Goal: Task Accomplishment & Management: Use online tool/utility

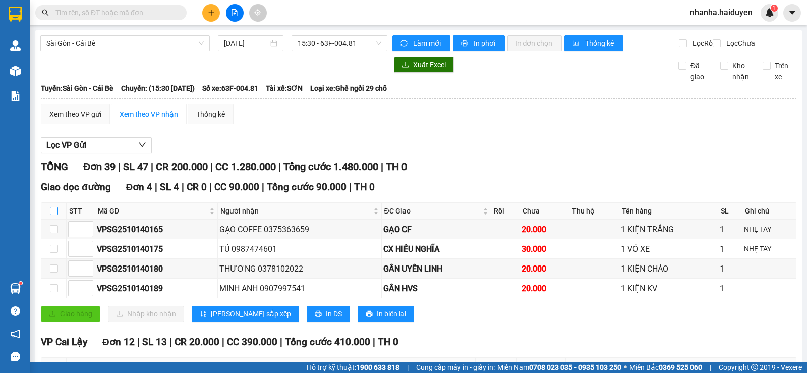
click at [52, 215] on input "checkbox" at bounding box center [54, 211] width 8 height 8
checkbox input "true"
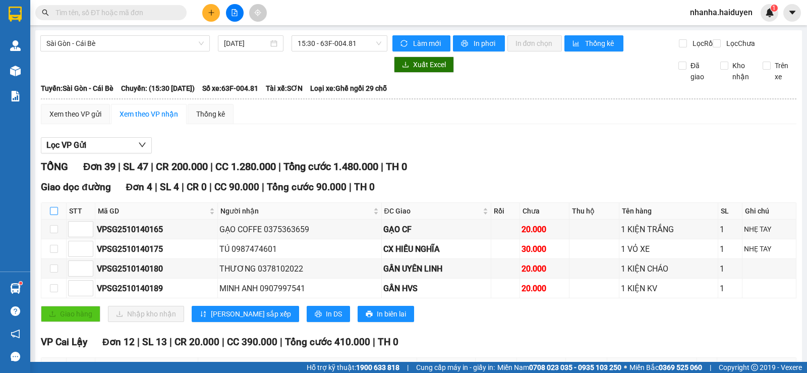
checkbox input "true"
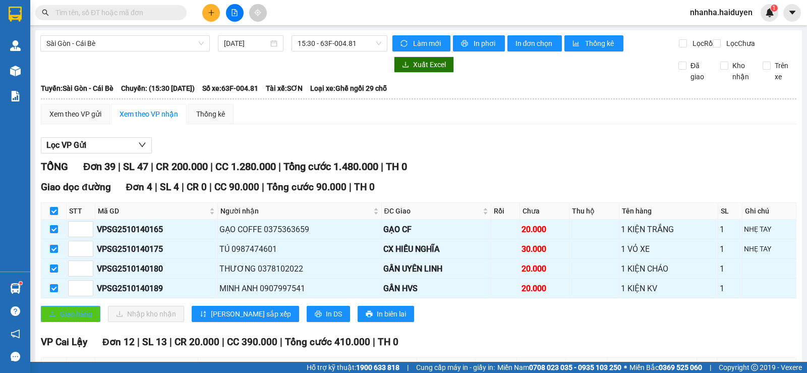
click at [65, 318] on span "Giao hàng" at bounding box center [76, 313] width 32 height 11
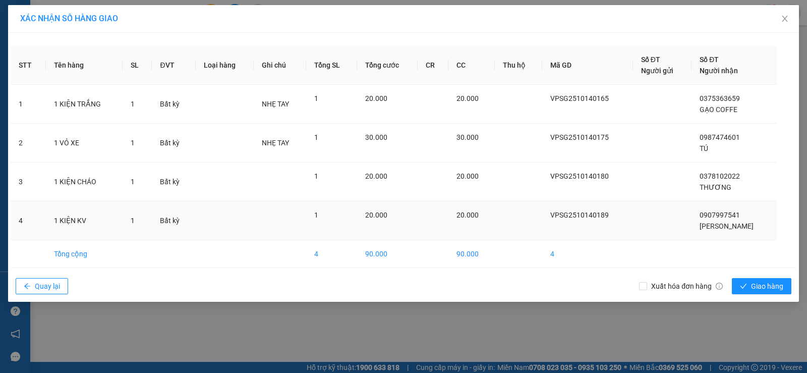
click at [760, 215] on div "0907997541 [GEOGRAPHIC_DATA]" at bounding box center [733, 220] width 69 height 22
click at [752, 286] on span "Giao hàng" at bounding box center [767, 285] width 32 height 11
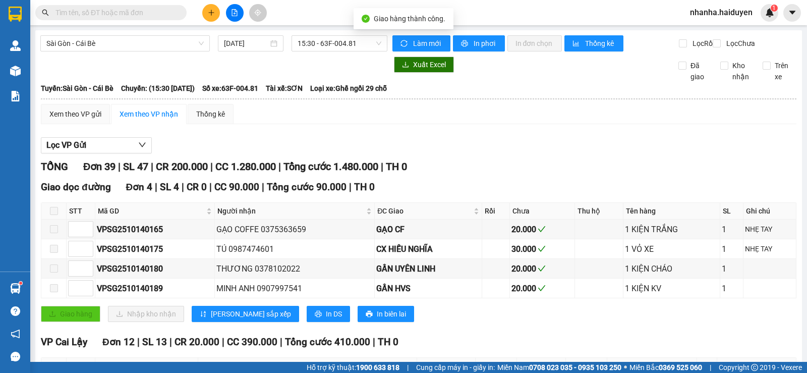
click at [237, 16] on icon "file-add" at bounding box center [234, 12] width 7 height 7
click at [232, 14] on icon "file-add" at bounding box center [235, 12] width 6 height 7
click at [311, 41] on span "15:30 - 63F-004.81" at bounding box center [338, 43] width 83 height 15
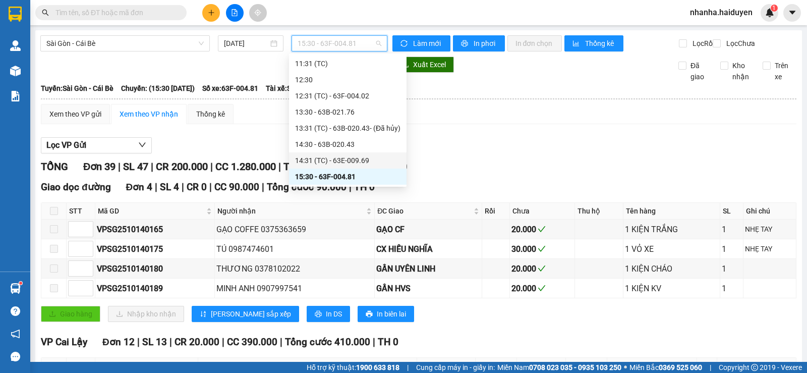
scroll to position [262, 0]
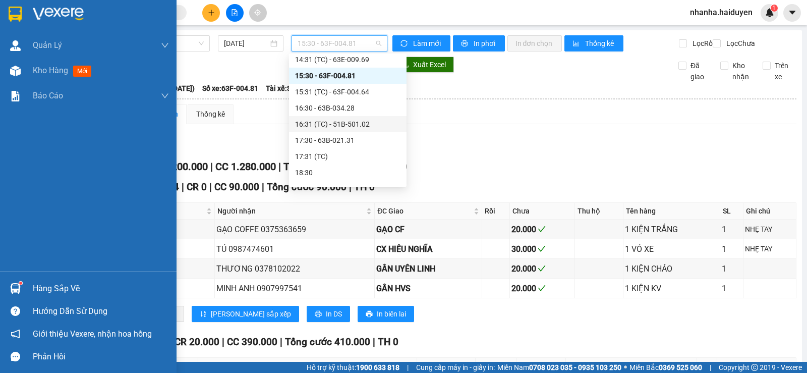
drag, startPoint x: 22, startPoint y: 68, endPoint x: 59, endPoint y: 127, distance: 69.8
click at [23, 68] on div at bounding box center [16, 71] width 18 height 18
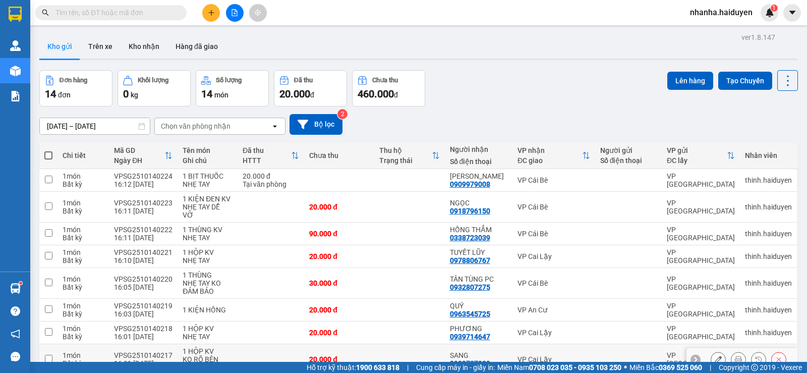
scroll to position [207, 0]
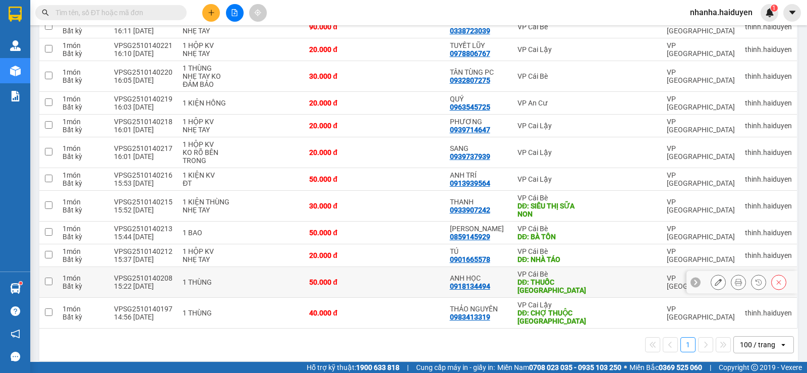
click at [449, 282] on td "ANH HỌC 0918134494" at bounding box center [479, 282] width 68 height 31
checkbox input "true"
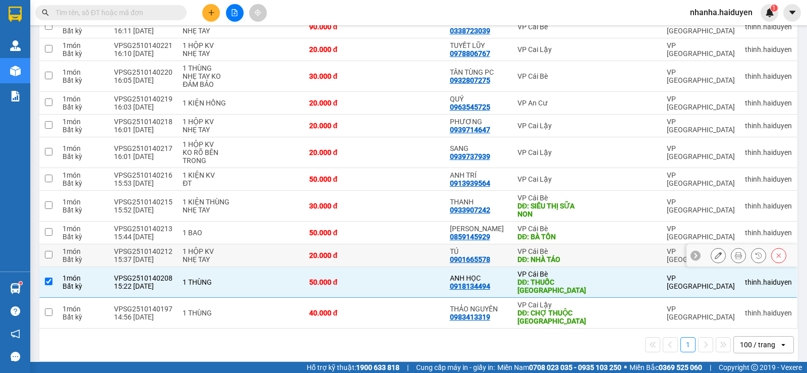
click at [435, 252] on td at bounding box center [409, 255] width 70 height 23
checkbox input "true"
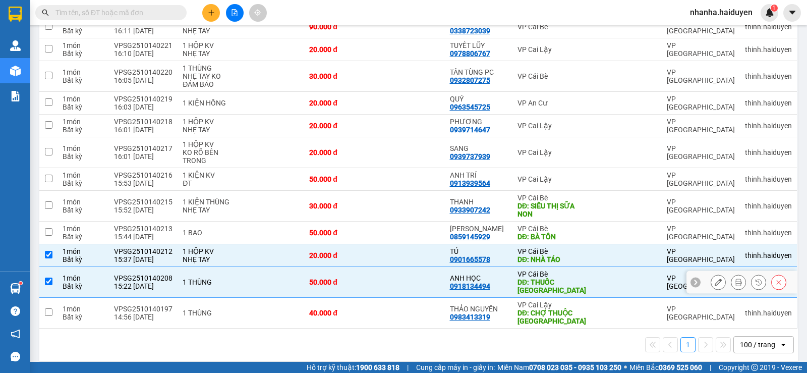
scroll to position [5, 0]
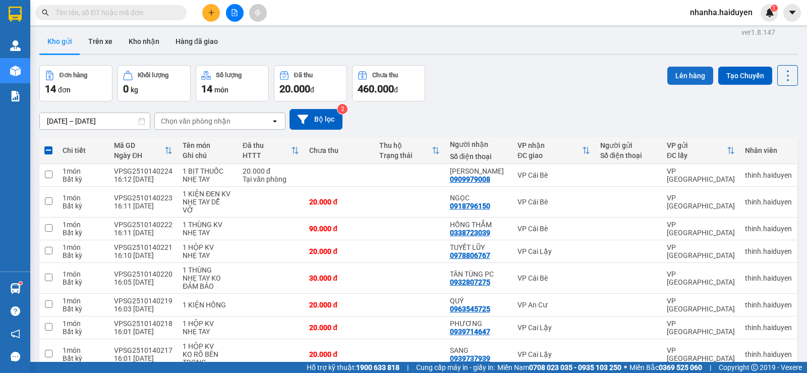
click at [696, 77] on button "Lên hàng" at bounding box center [690, 76] width 46 height 18
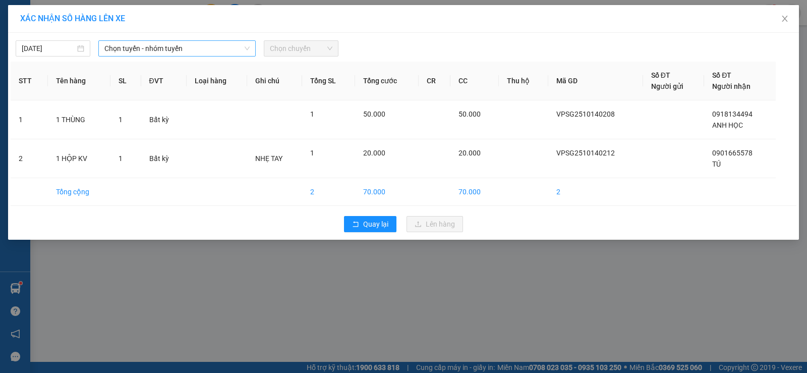
click at [181, 44] on span "Chọn tuyến - nhóm tuyến" at bounding box center [176, 48] width 145 height 15
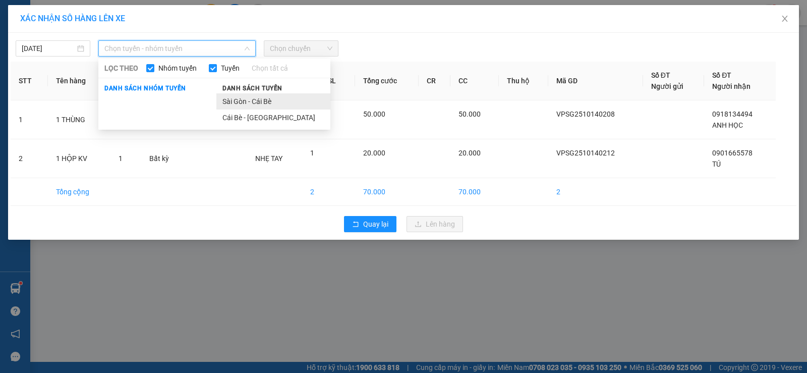
click at [230, 96] on li "Sài Gòn - Cái Bè" at bounding box center [273, 101] width 114 height 16
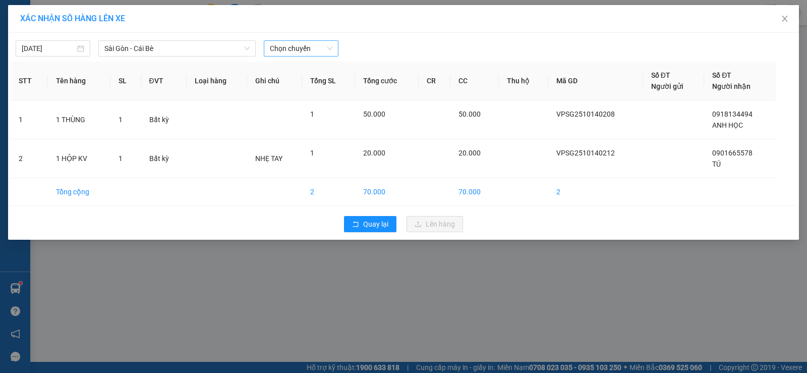
drag, startPoint x: 306, startPoint y: 59, endPoint x: 308, endPoint y: 52, distance: 7.3
click at [306, 56] on div "[DATE] [GEOGRAPHIC_DATA] - Cái Bè LỌC THEO Nhóm tuyến Tuyến Chọn tất cả Danh sá…" at bounding box center [403, 136] width 790 height 207
click at [308, 52] on span "Chọn chuyến" at bounding box center [301, 48] width 63 height 15
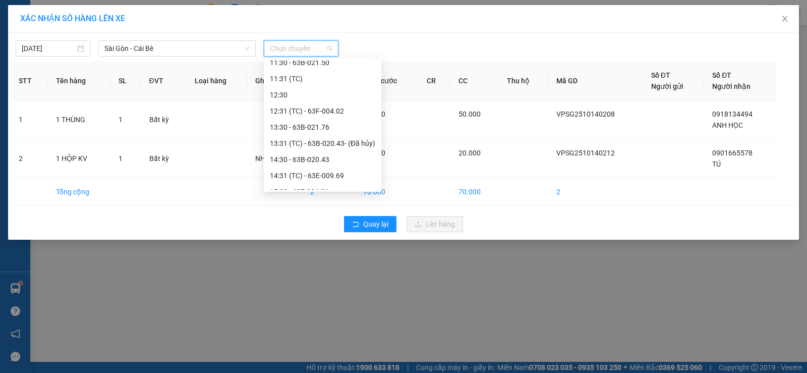
scroll to position [252, 0]
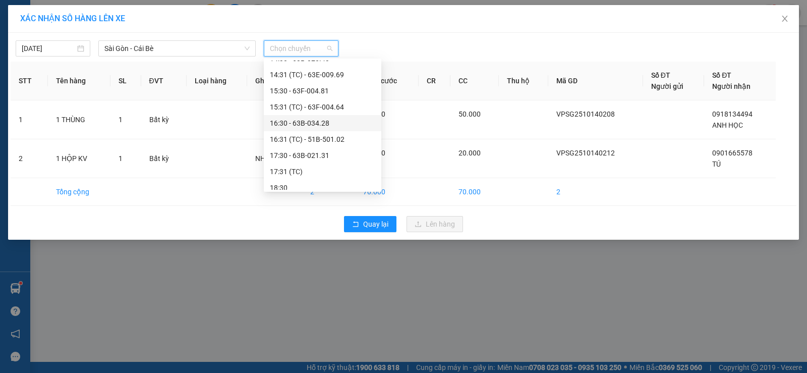
click at [314, 127] on div "16:30 - 63B-034.28" at bounding box center [322, 122] width 105 height 11
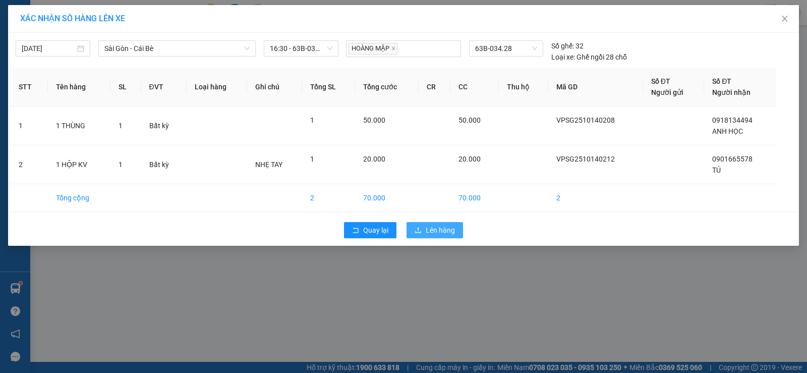
click at [411, 228] on button "Lên hàng" at bounding box center [434, 230] width 56 height 16
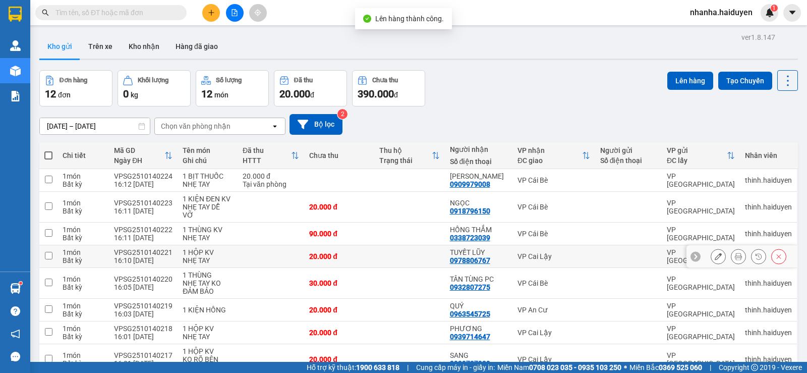
scroll to position [153, 0]
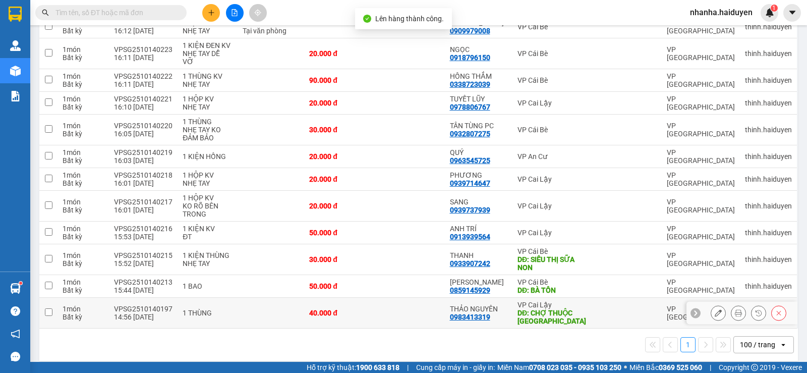
click at [456, 304] on div "THẢO NGUYÊN" at bounding box center [478, 308] width 57 height 8
checkbox input "true"
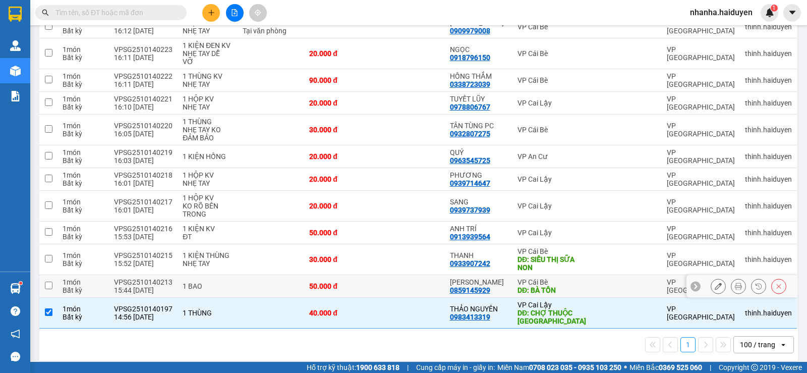
scroll to position [0, 0]
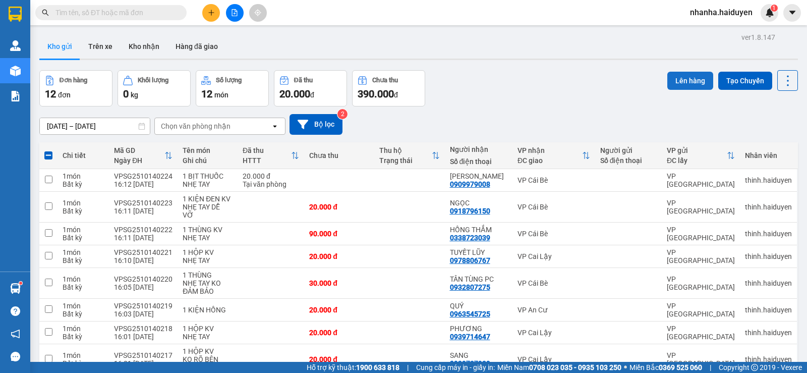
click at [678, 84] on button "Lên hàng" at bounding box center [690, 81] width 46 height 18
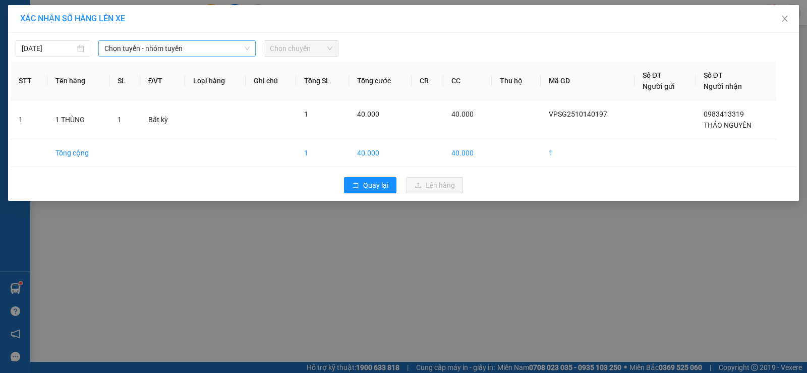
click at [181, 45] on span "Chọn tuyến - nhóm tuyến" at bounding box center [176, 48] width 145 height 15
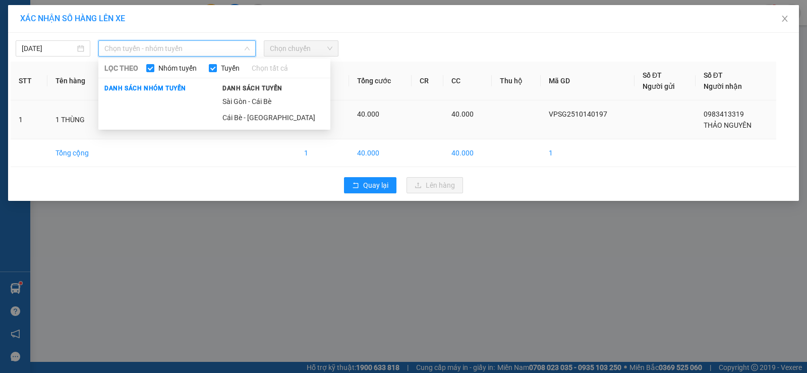
drag, startPoint x: 259, startPoint y: 98, endPoint x: 261, endPoint y: 104, distance: 6.1
click at [261, 102] on li "Sài Gòn - Cái Bè" at bounding box center [273, 101] width 114 height 16
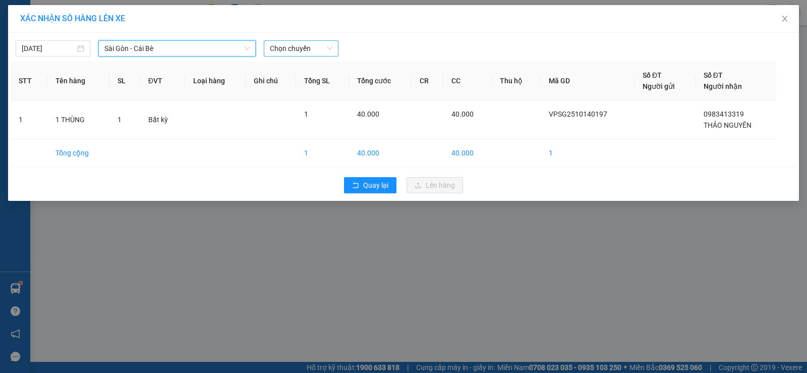
click at [273, 48] on span "Chọn chuyến" at bounding box center [301, 48] width 63 height 15
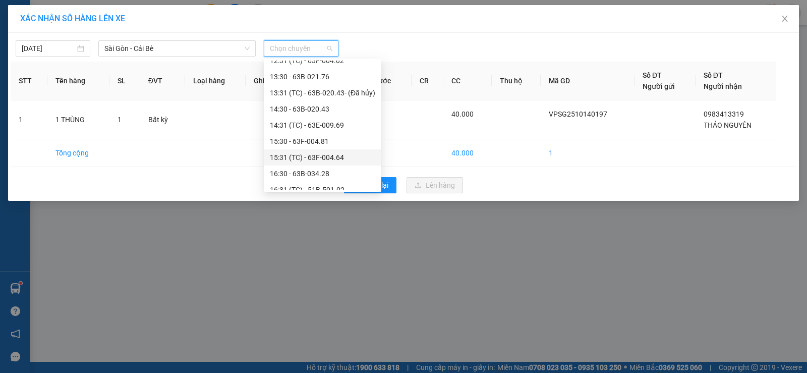
scroll to position [252, 0]
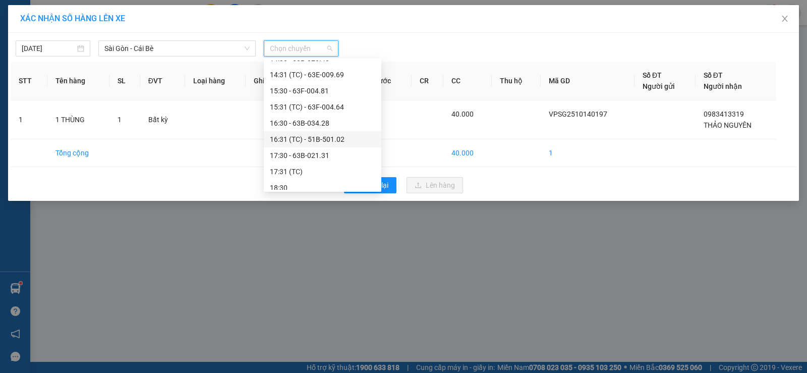
click at [341, 138] on div "16:31 (TC) - 51B-501.02" at bounding box center [322, 139] width 105 height 11
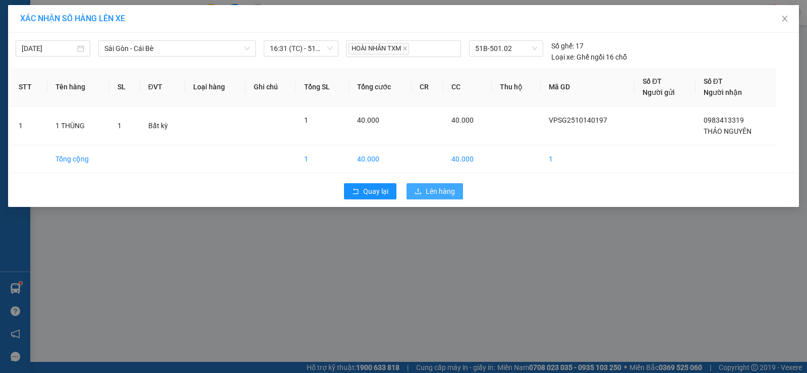
click at [450, 194] on span "Lên hàng" at bounding box center [439, 190] width 29 height 11
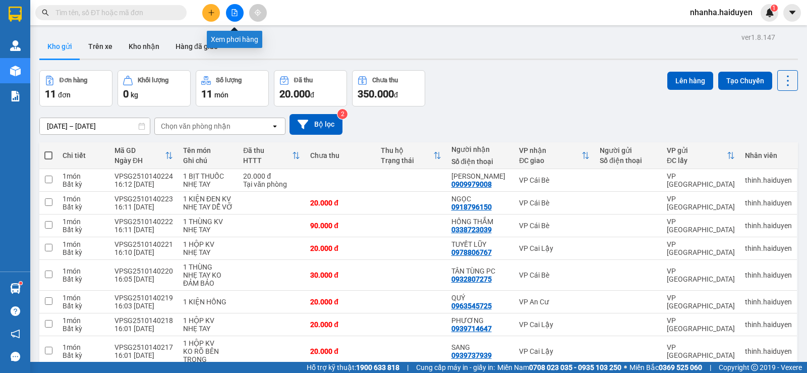
click at [231, 10] on icon "file-add" at bounding box center [234, 12] width 7 height 7
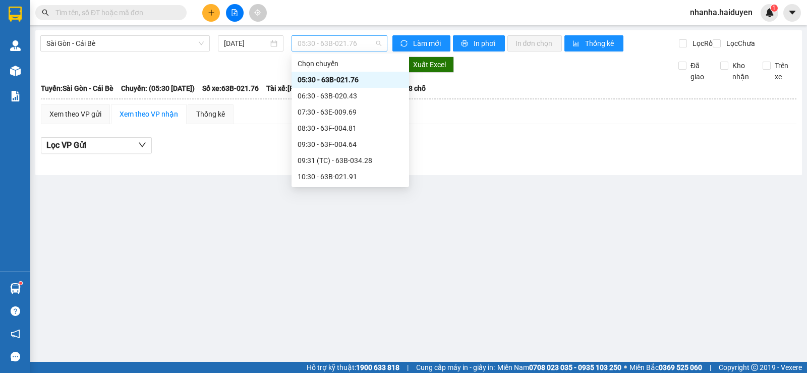
click at [309, 50] on span "05:30 - 63B-021.76" at bounding box center [338, 43] width 83 height 15
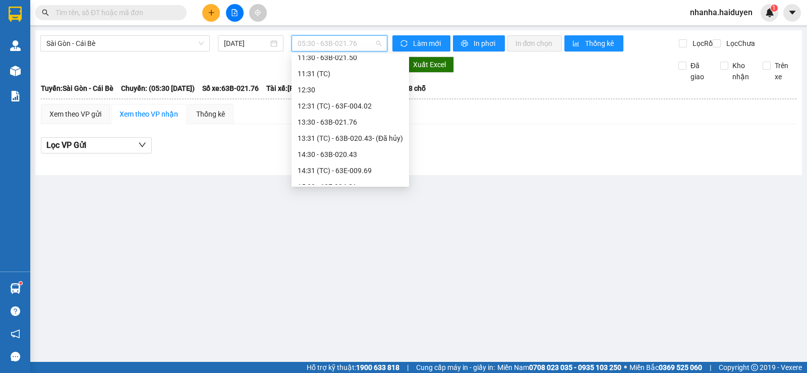
scroll to position [202, 0]
click at [343, 163] on div "16:30 - 63B-034.28" at bounding box center [349, 168] width 105 height 11
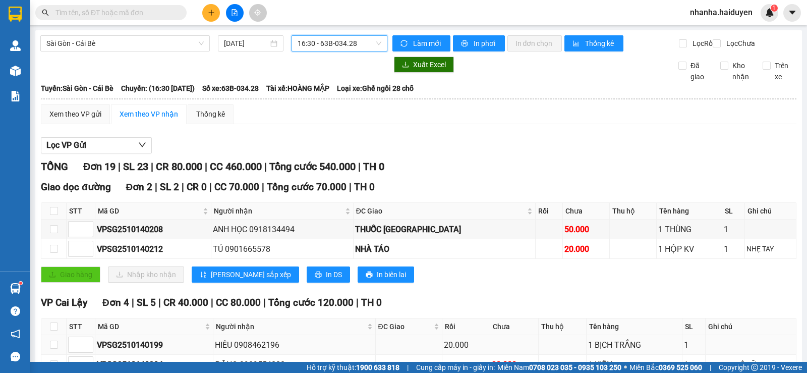
scroll to position [50, 0]
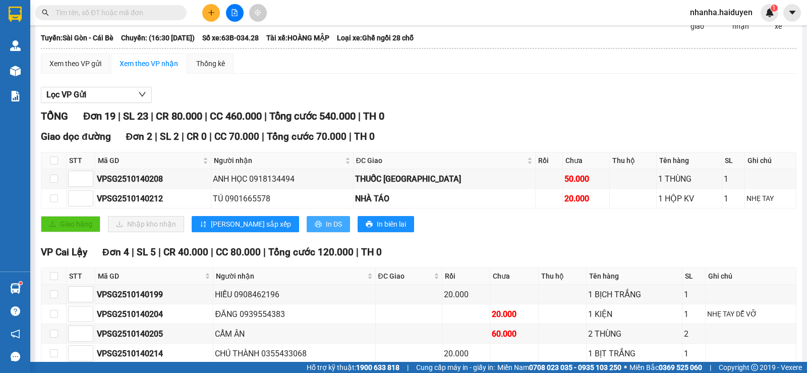
click at [306, 232] on button "In DS" at bounding box center [327, 224] width 43 height 16
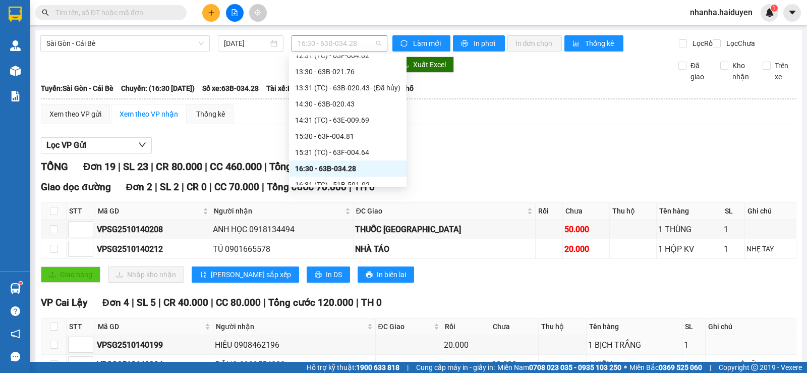
click at [343, 47] on span "16:30 - 63B-034.28" at bounding box center [338, 43] width 83 height 15
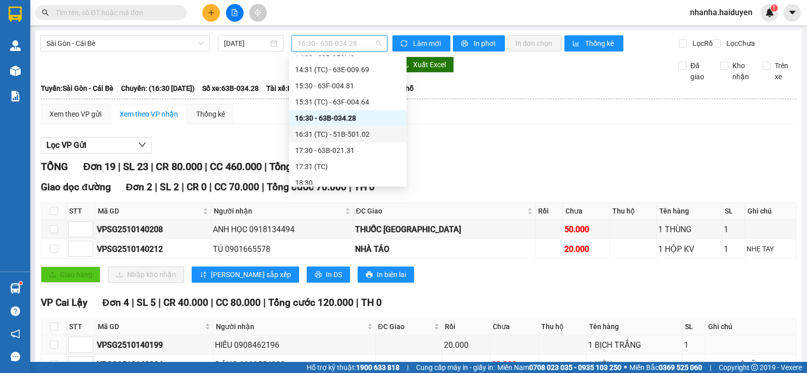
click at [343, 137] on div "16:31 (TC) - 51B-501.02" at bounding box center [347, 134] width 105 height 11
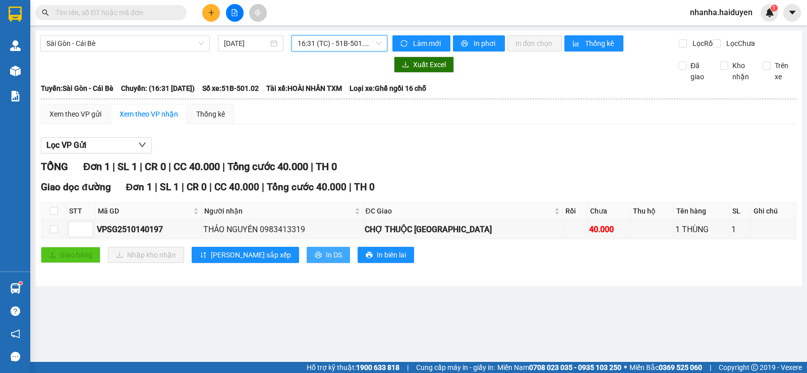
click at [326, 260] on span "In DS" at bounding box center [334, 254] width 16 height 11
click at [56, 215] on input "checkbox" at bounding box center [54, 211] width 8 height 8
checkbox input "true"
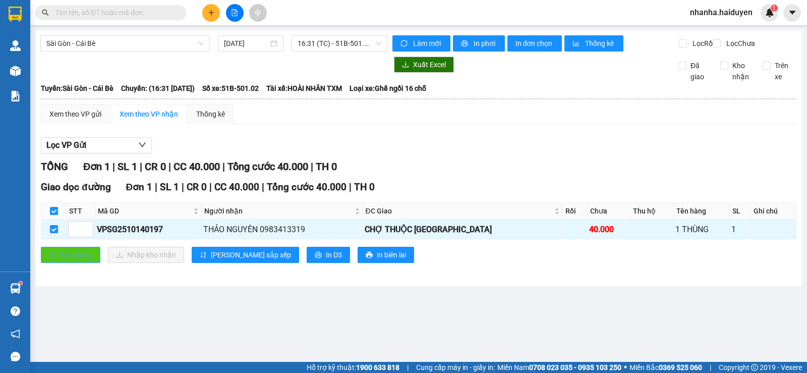
click at [57, 263] on button "Giao hàng" at bounding box center [70, 254] width 59 height 16
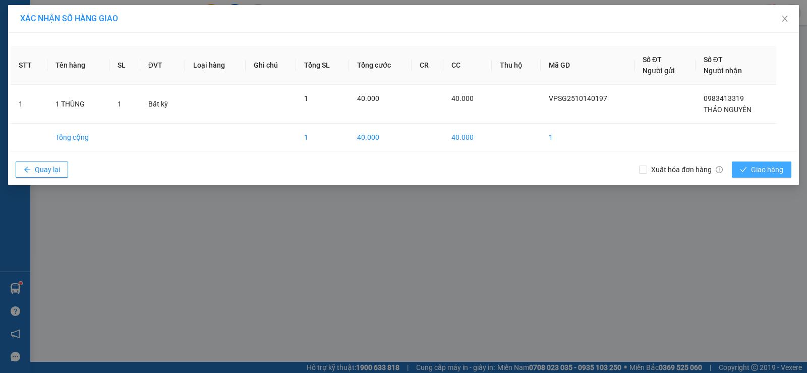
click at [774, 174] on span "Giao hàng" at bounding box center [767, 169] width 32 height 11
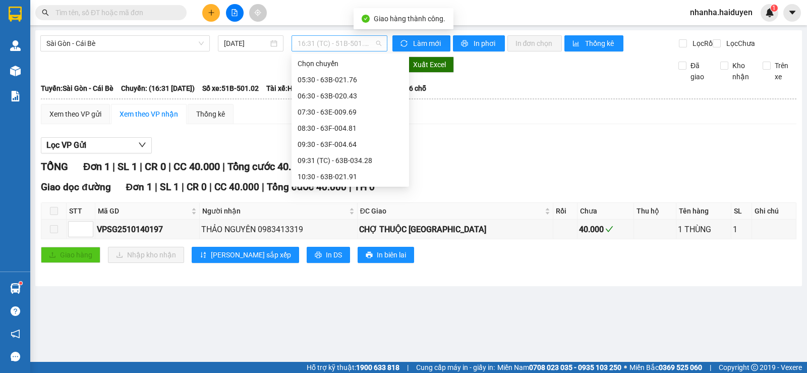
click at [317, 38] on span "16:31 (TC) - 51B-501.02" at bounding box center [338, 43] width 83 height 15
click at [344, 164] on div "16:30 - 63B-034.28" at bounding box center [349, 160] width 105 height 11
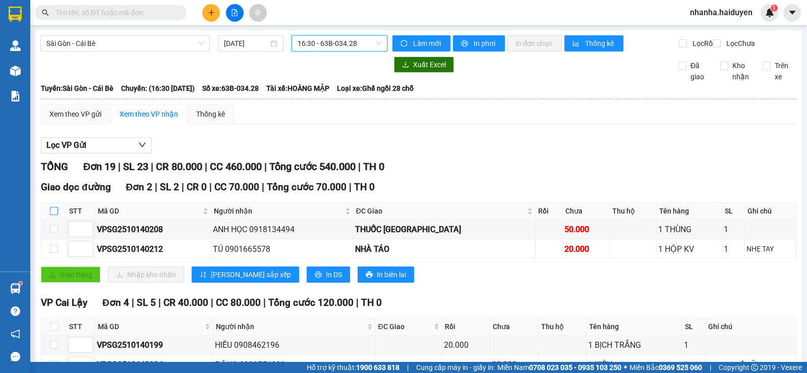
click at [53, 215] on input "checkbox" at bounding box center [54, 211] width 8 height 8
checkbox input "true"
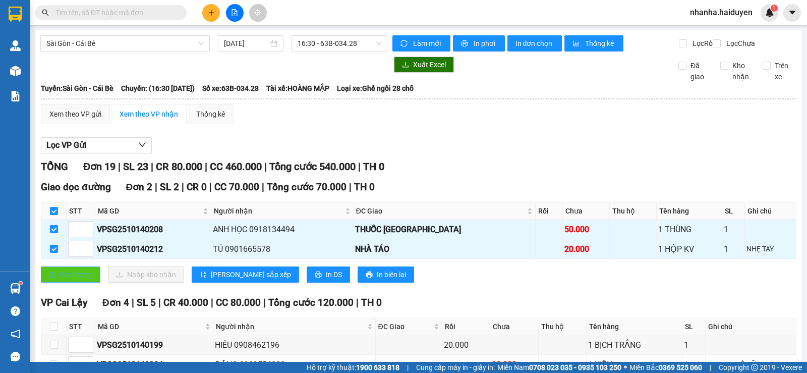
click at [59, 281] on button "Giao hàng" at bounding box center [70, 274] width 59 height 16
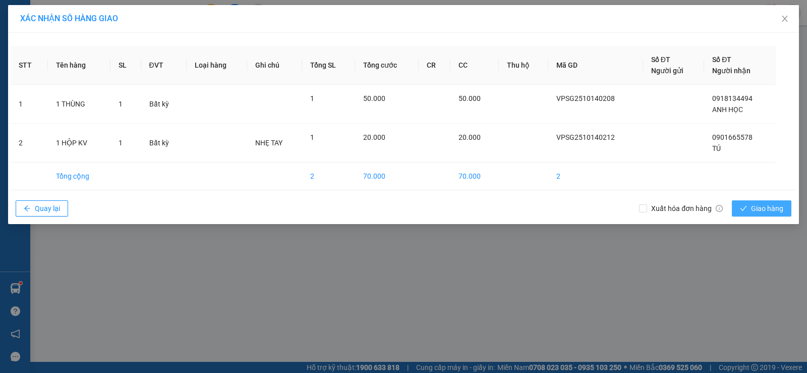
click at [741, 205] on icon "check" at bounding box center [742, 208] width 7 height 7
